Goal: Information Seeking & Learning: Learn about a topic

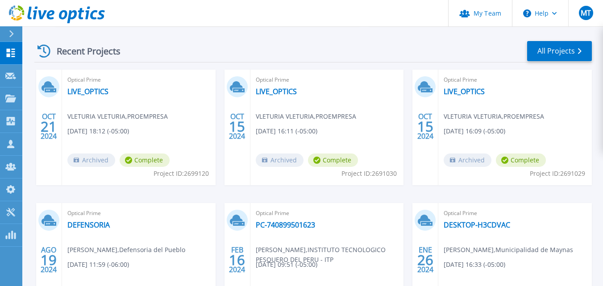
scroll to position [134, 0]
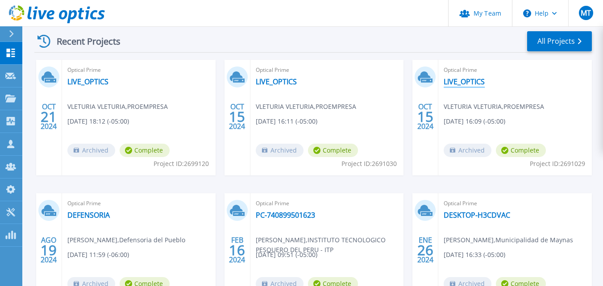
click at [463, 82] on link "LIVE_OPTICS" at bounding box center [464, 81] width 41 height 9
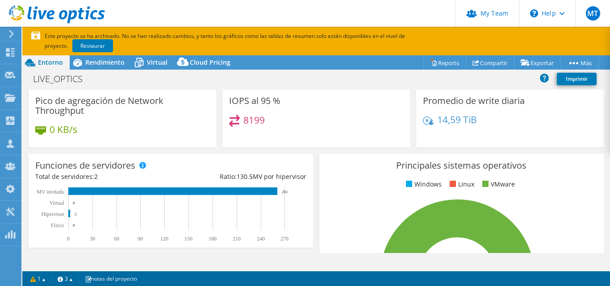
scroll to position [223, 0]
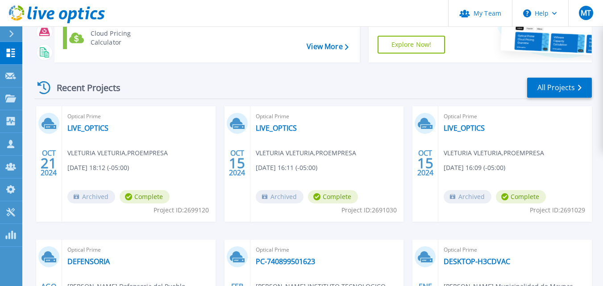
scroll to position [89, 0]
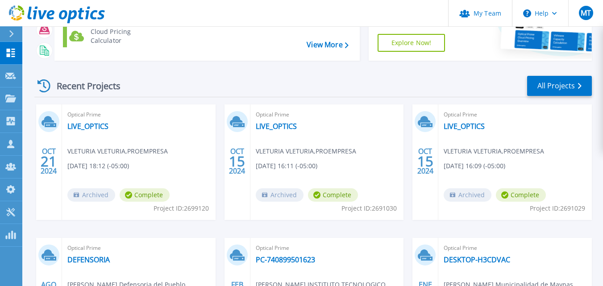
click at [80, 121] on div "Optical Prime LIVE_OPTICS VLETURIA VLETURIA , PROEMPRESA 10/21/2024, 18:12 (-05…" at bounding box center [139, 163] width 154 height 116
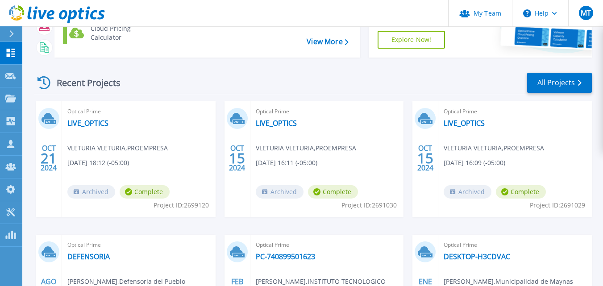
scroll to position [45, 0]
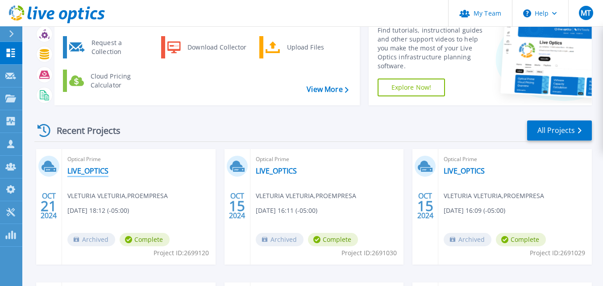
click at [93, 170] on link "LIVE_OPTICS" at bounding box center [87, 171] width 41 height 9
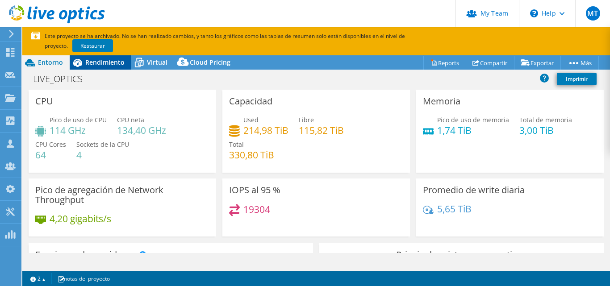
click at [97, 66] on span "Rendimiento" at bounding box center [104, 62] width 39 height 8
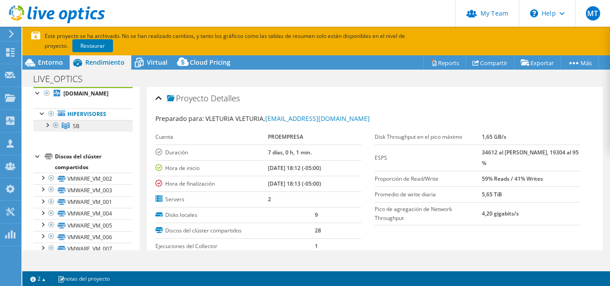
scroll to position [45, 0]
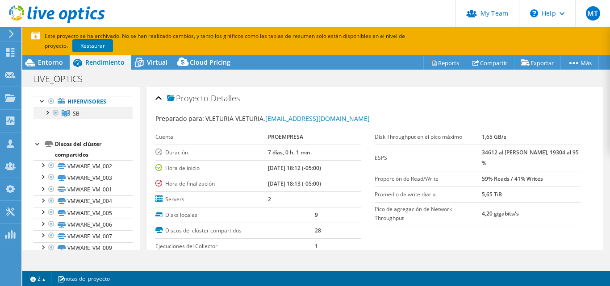
click at [47, 111] on div at bounding box center [46, 112] width 9 height 9
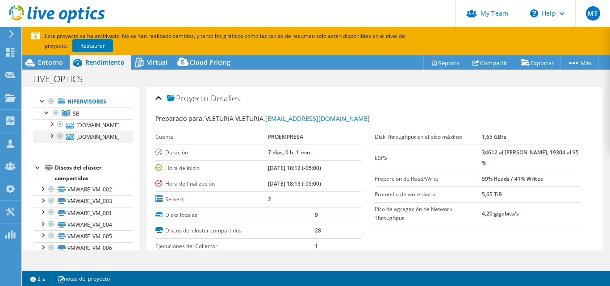
click at [51, 138] on div at bounding box center [51, 135] width 9 height 9
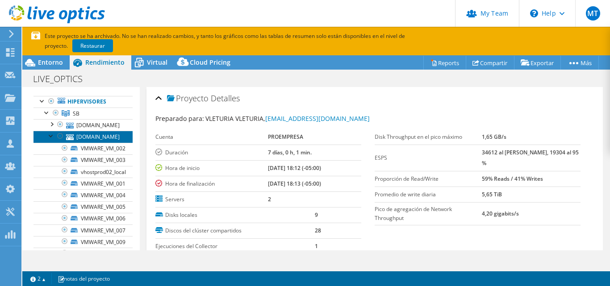
click at [95, 139] on link "vhostprod02.proempresa.com.pe" at bounding box center [82, 137] width 99 height 12
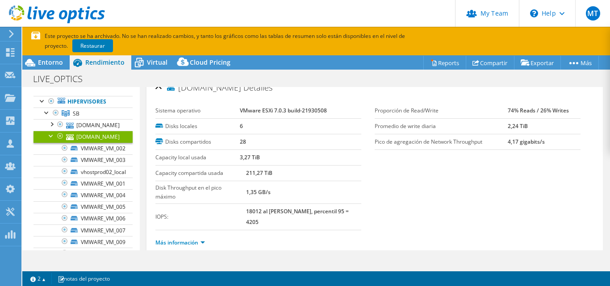
scroll to position [16, 0]
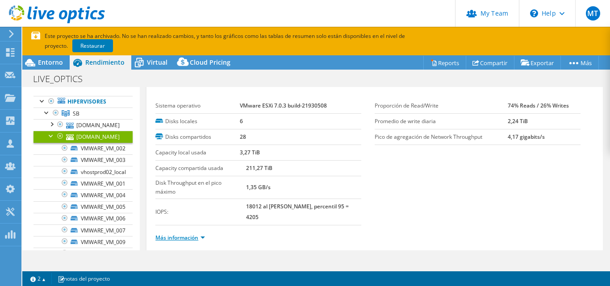
click at [199, 234] on link "Más información" at bounding box center [180, 238] width 50 height 8
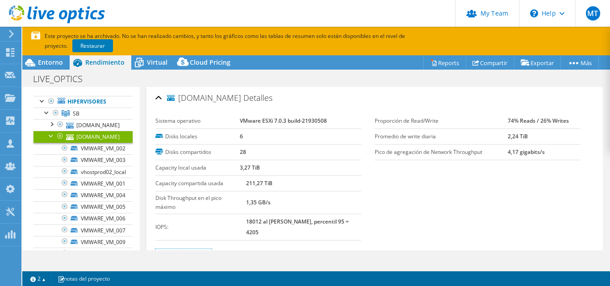
scroll to position [0, 0]
click at [48, 138] on div at bounding box center [51, 135] width 9 height 9
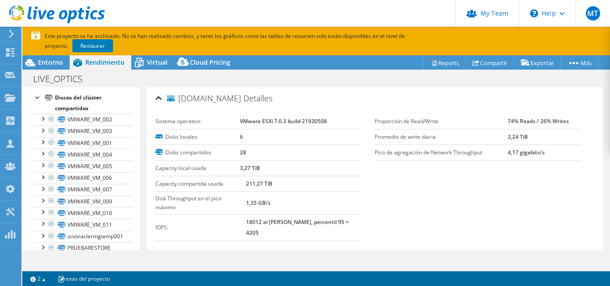
scroll to position [134, 0]
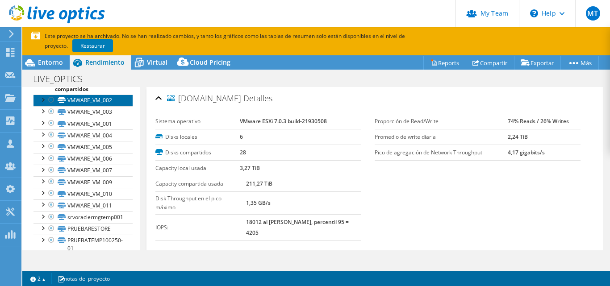
click at [58, 97] on icon at bounding box center [62, 100] width 8 height 6
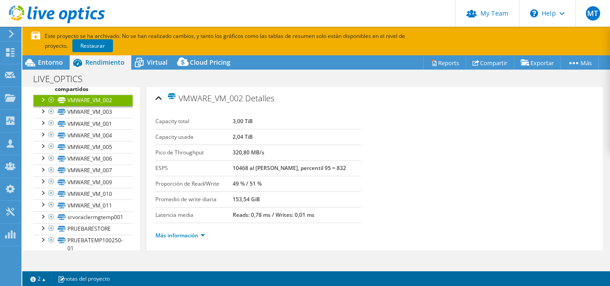
scroll to position [16, 0]
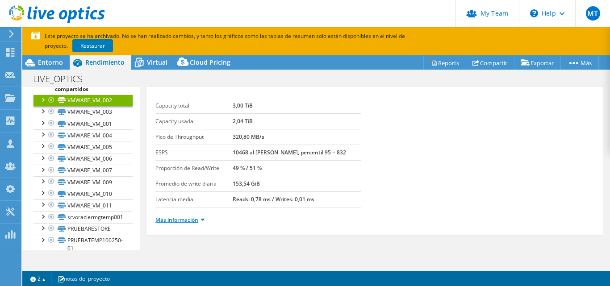
click at [195, 221] on link "Más información" at bounding box center [180, 220] width 50 height 8
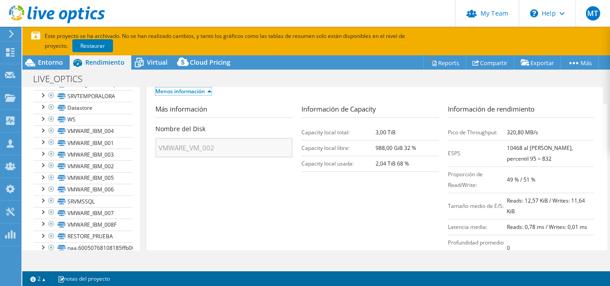
scroll to position [324, 0]
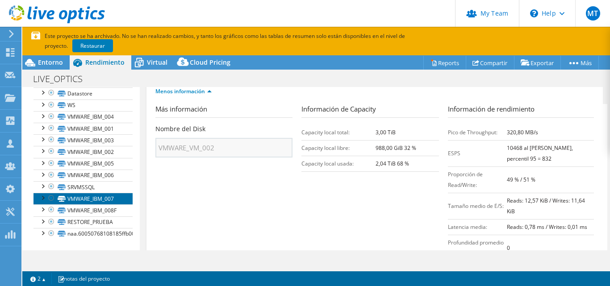
click at [101, 201] on link "VMWARE_IBM_007" at bounding box center [82, 199] width 99 height 12
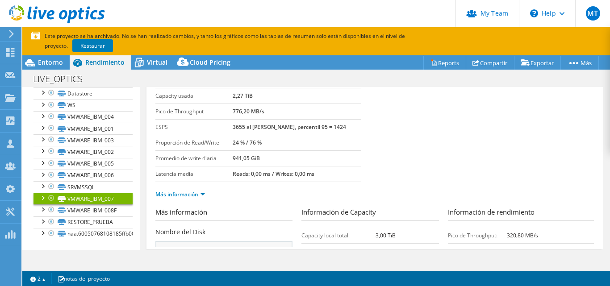
scroll to position [16, 0]
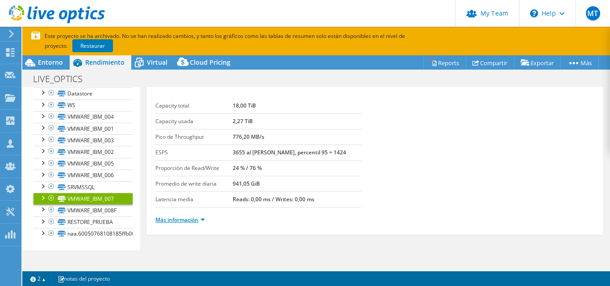
click at [199, 221] on link "Más información" at bounding box center [180, 220] width 50 height 8
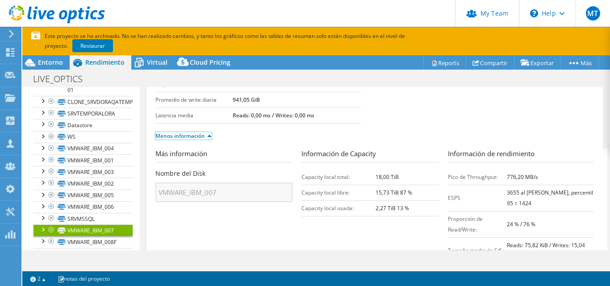
scroll to position [280, 0]
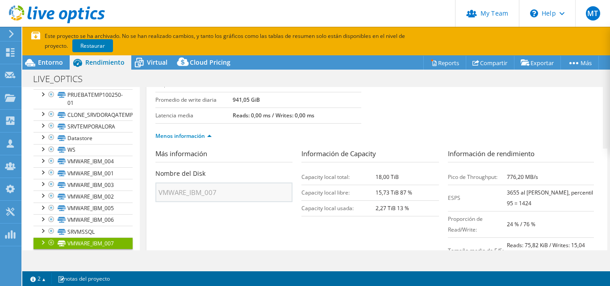
click at [141, 184] on div "VMWARE_IBM_007 Detalles Capacity total 18,00 TiB Capacity usada 2,27 TiB Pico d…" at bounding box center [375, 163] width 470 height 352
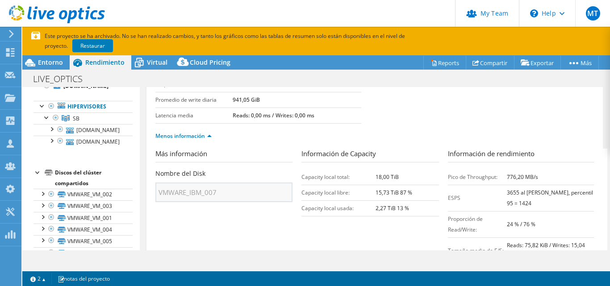
scroll to position [0, 0]
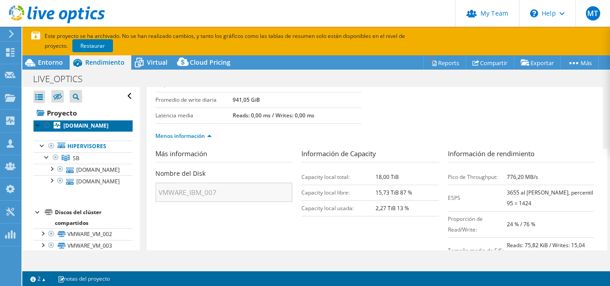
click at [71, 126] on b "vhostprod02.proempresa.com.pe" at bounding box center [85, 126] width 45 height 8
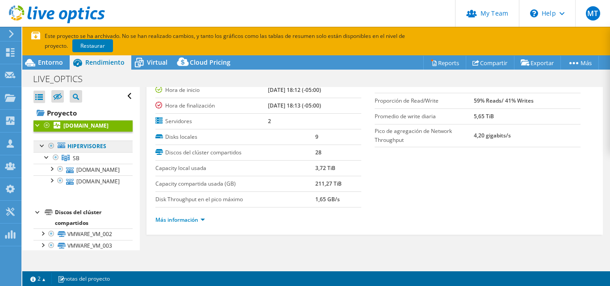
scroll to position [47, 0]
click at [85, 143] on link "Hipervisores" at bounding box center [82, 147] width 99 height 12
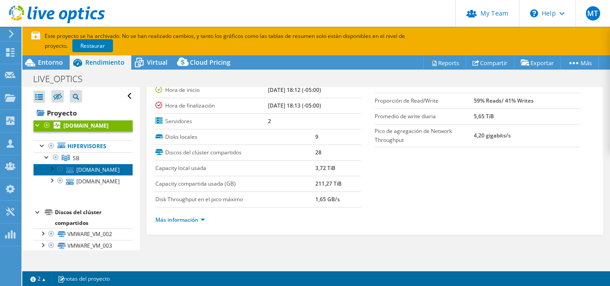
click at [83, 165] on link "vhostprod01.proempresa.com.pe" at bounding box center [82, 170] width 99 height 12
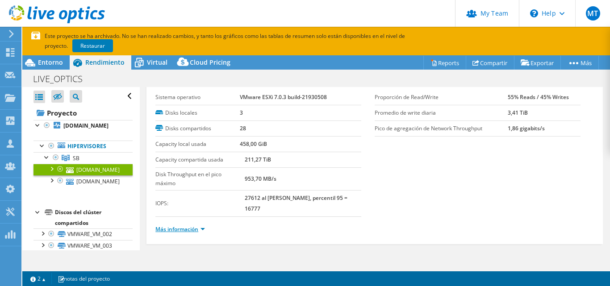
scroll to position [33, 0]
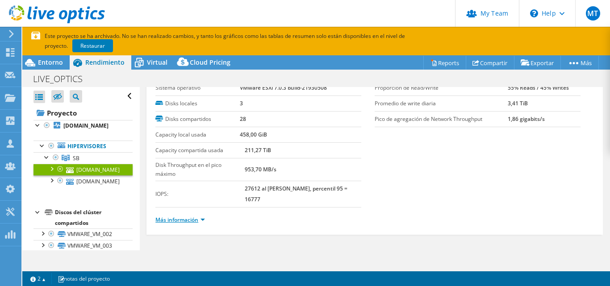
click at [202, 221] on link "Más información" at bounding box center [180, 220] width 50 height 8
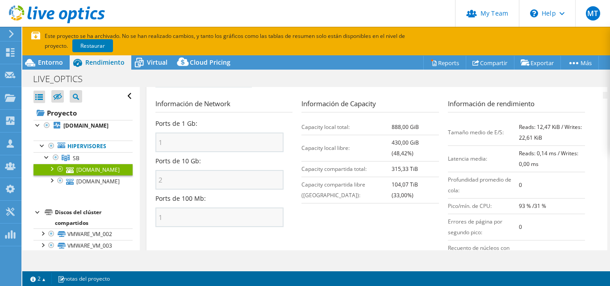
scroll to position [480, 0]
click at [114, 184] on link "vhostprod02.proempresa.com.pe" at bounding box center [82, 182] width 99 height 12
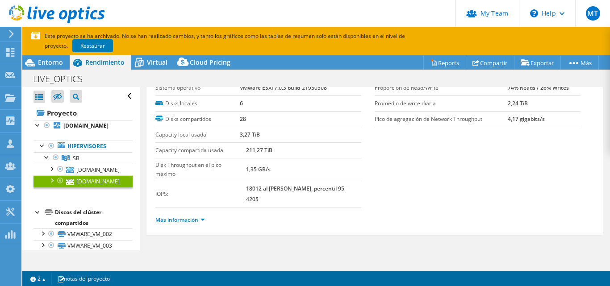
scroll to position [16, 0]
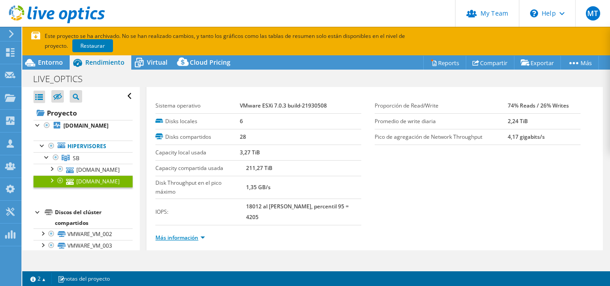
click at [204, 234] on link "Más información" at bounding box center [180, 238] width 50 height 8
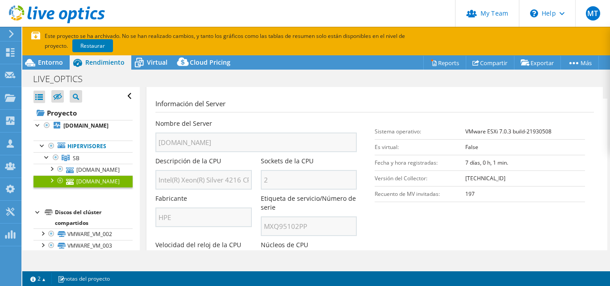
scroll to position [194, 0]
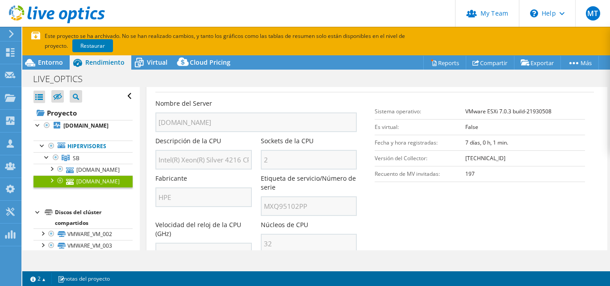
click at [50, 179] on div at bounding box center [51, 180] width 9 height 9
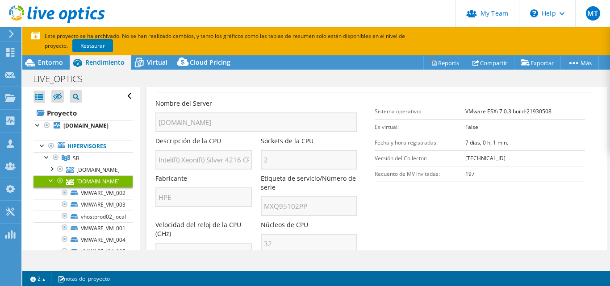
click at [50, 179] on div at bounding box center [51, 180] width 9 height 9
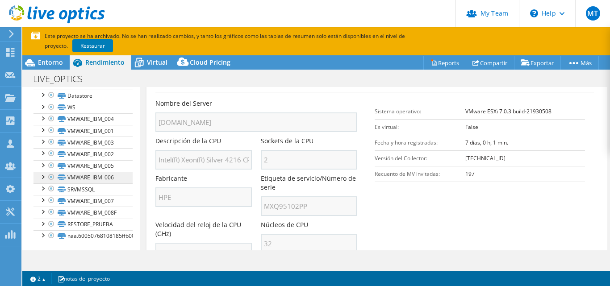
scroll to position [324, 0]
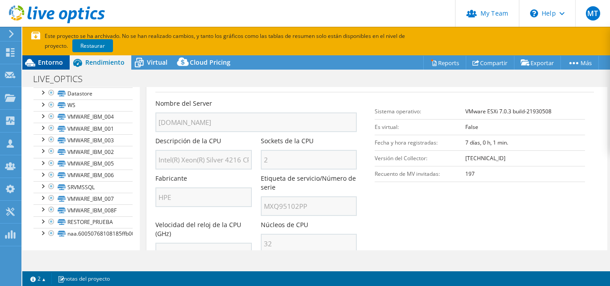
click at [42, 67] on div "Entorno" at bounding box center [45, 62] width 47 height 14
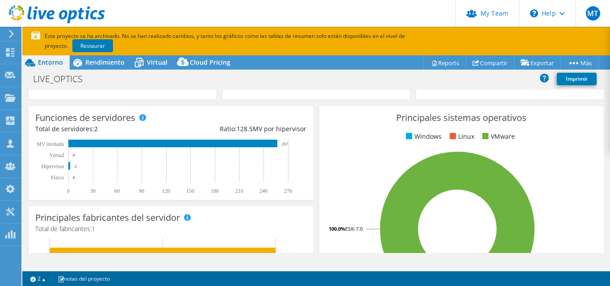
scroll to position [0, 0]
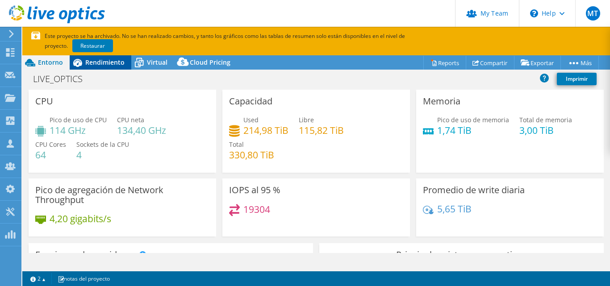
click at [98, 66] on span "Rendimiento" at bounding box center [104, 62] width 39 height 8
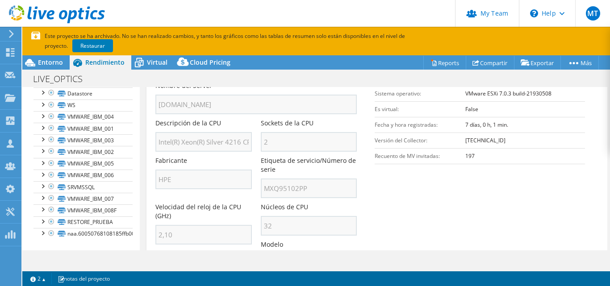
scroll to position [194, 0]
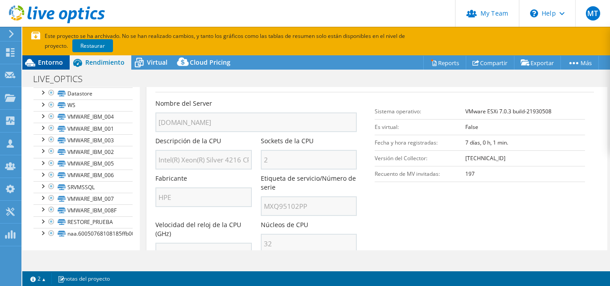
click at [51, 63] on span "Entorno" at bounding box center [50, 62] width 25 height 8
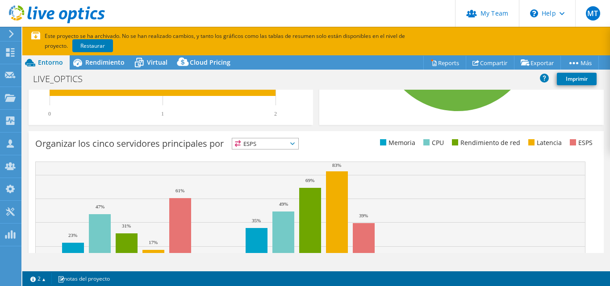
scroll to position [357, 0]
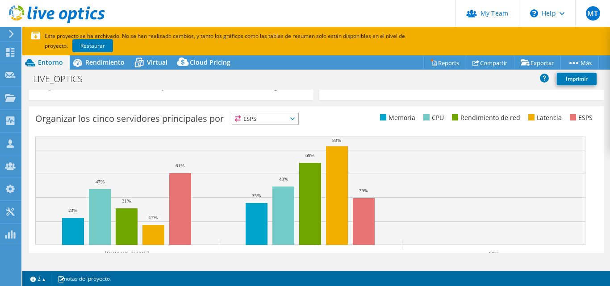
click at [294, 118] on icon at bounding box center [292, 118] width 4 height 3
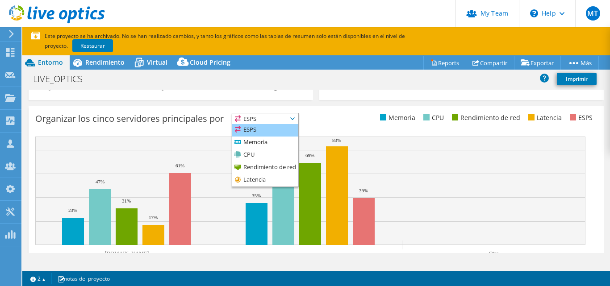
click at [256, 130] on li "ESPS" at bounding box center [265, 130] width 66 height 13
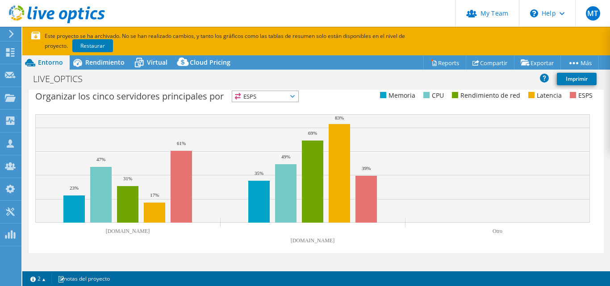
scroll to position [391, 0]
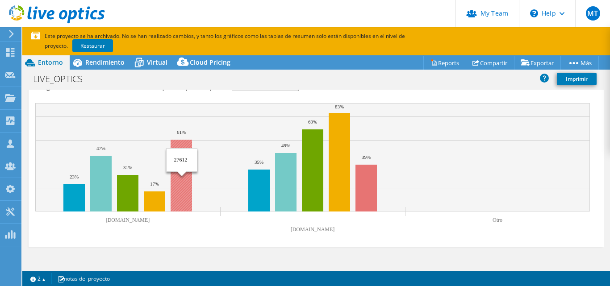
click at [180, 147] on rect at bounding box center [181, 176] width 21 height 72
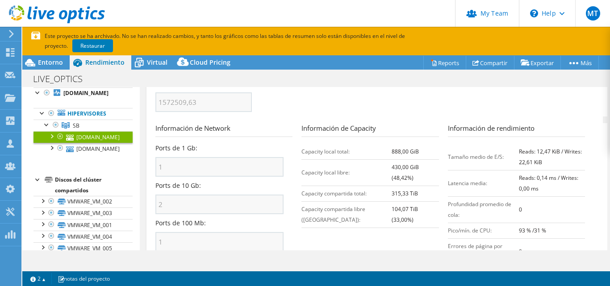
scroll to position [396, 0]
